Goal: Transaction & Acquisition: Purchase product/service

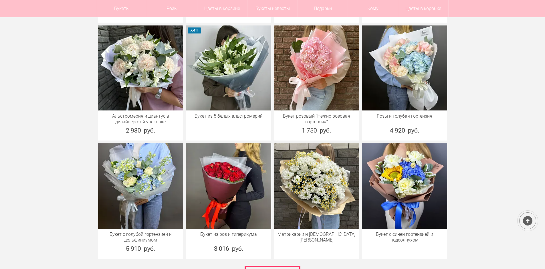
scroll to position [801, 0]
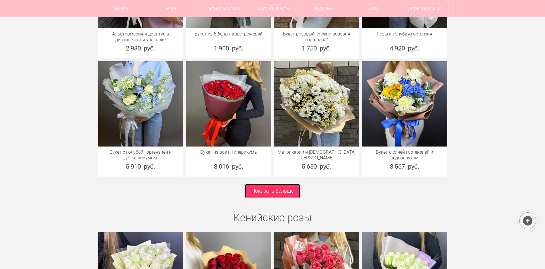
click at [291, 195] on link "Показать больше" at bounding box center [273, 191] width 56 height 14
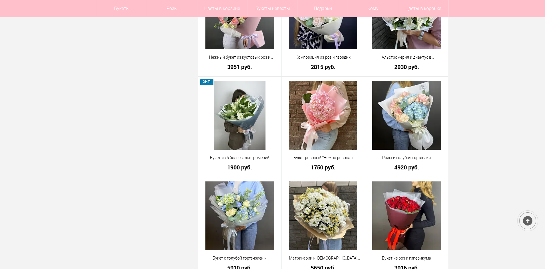
scroll to position [716, 0]
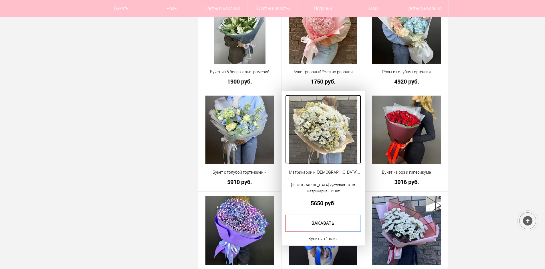
click at [326, 116] on img at bounding box center [323, 130] width 69 height 69
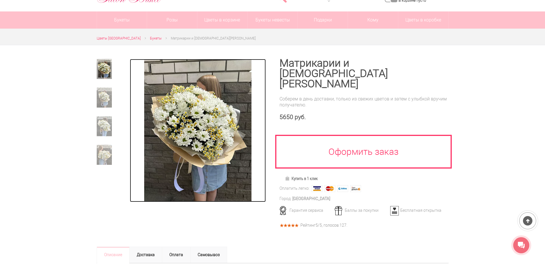
scroll to position [29, 0]
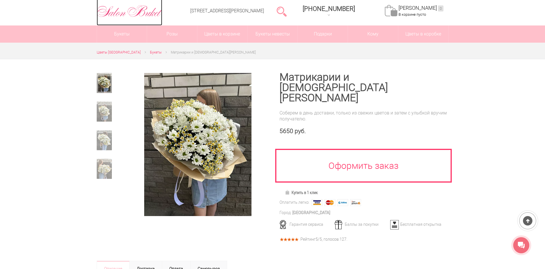
click at [106, 9] on img at bounding box center [130, 11] width 66 height 15
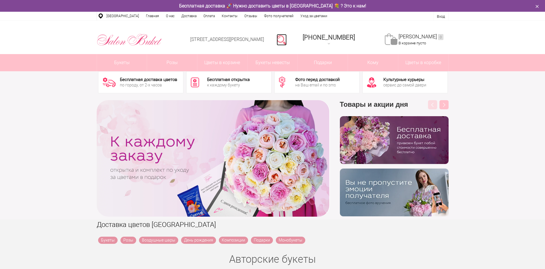
click at [287, 43] on link at bounding box center [282, 39] width 10 height 11
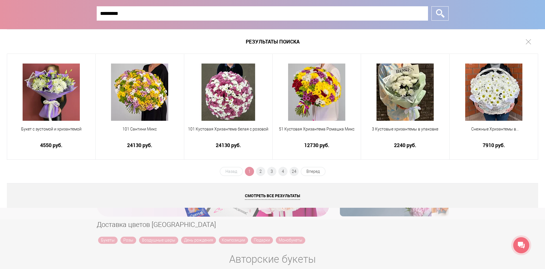
type input "*********"
click at [261, 172] on span "2" at bounding box center [260, 171] width 9 height 9
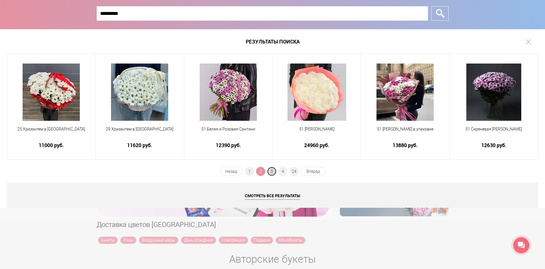
click at [270, 169] on span "3" at bounding box center [271, 171] width 9 height 9
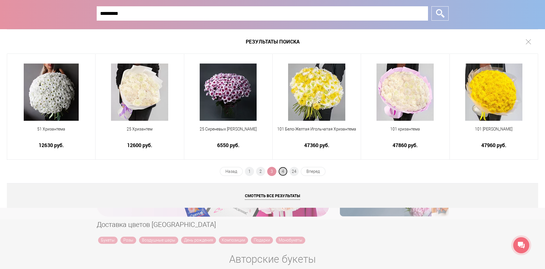
click at [282, 169] on span "4" at bounding box center [283, 171] width 9 height 9
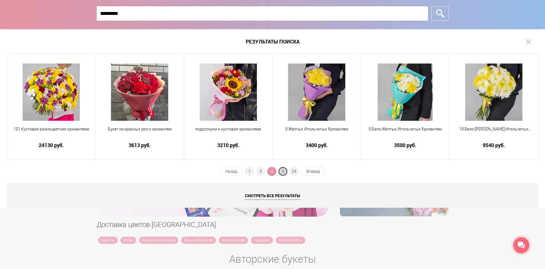
click at [283, 172] on span "5" at bounding box center [283, 171] width 9 height 9
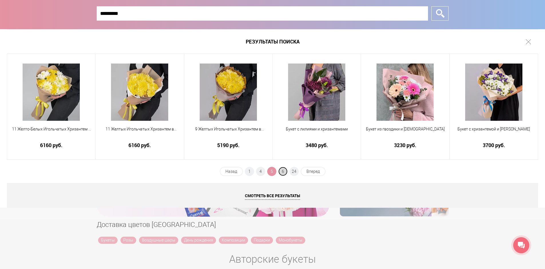
click at [286, 172] on span "6" at bounding box center [283, 171] width 9 height 9
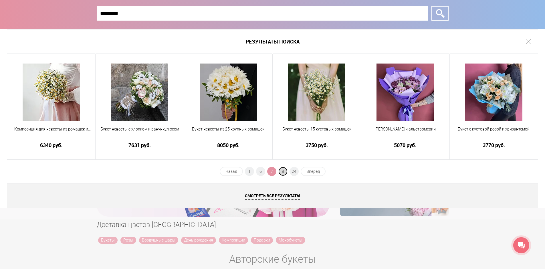
click at [283, 171] on span "8" at bounding box center [283, 171] width 9 height 9
